Goal: Transaction & Acquisition: Purchase product/service

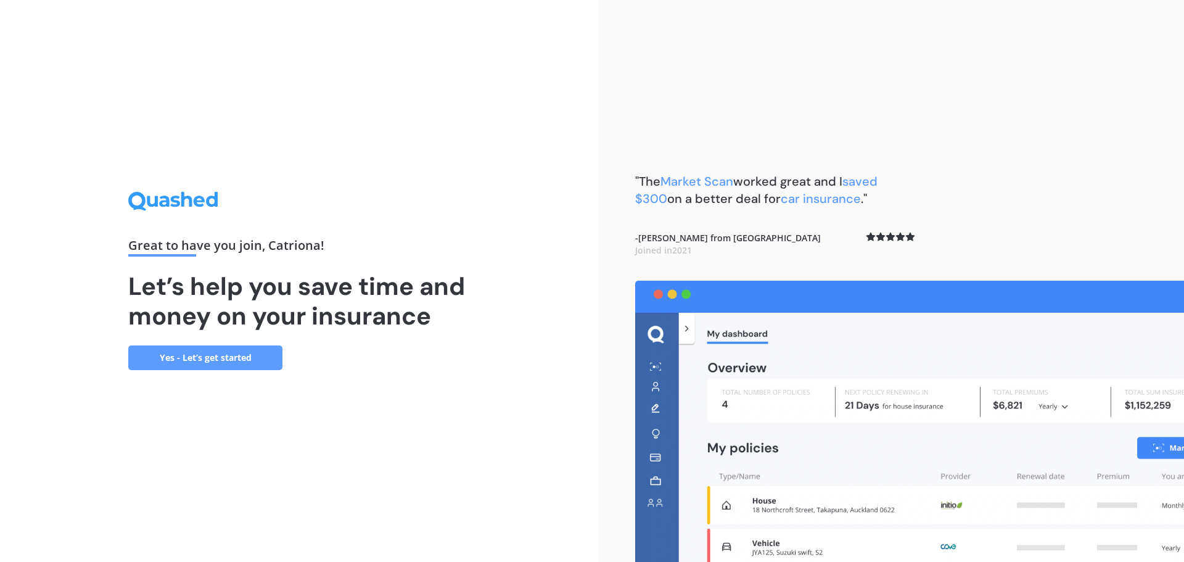
click at [207, 360] on link "Yes - Let’s get started" at bounding box center [205, 357] width 154 height 25
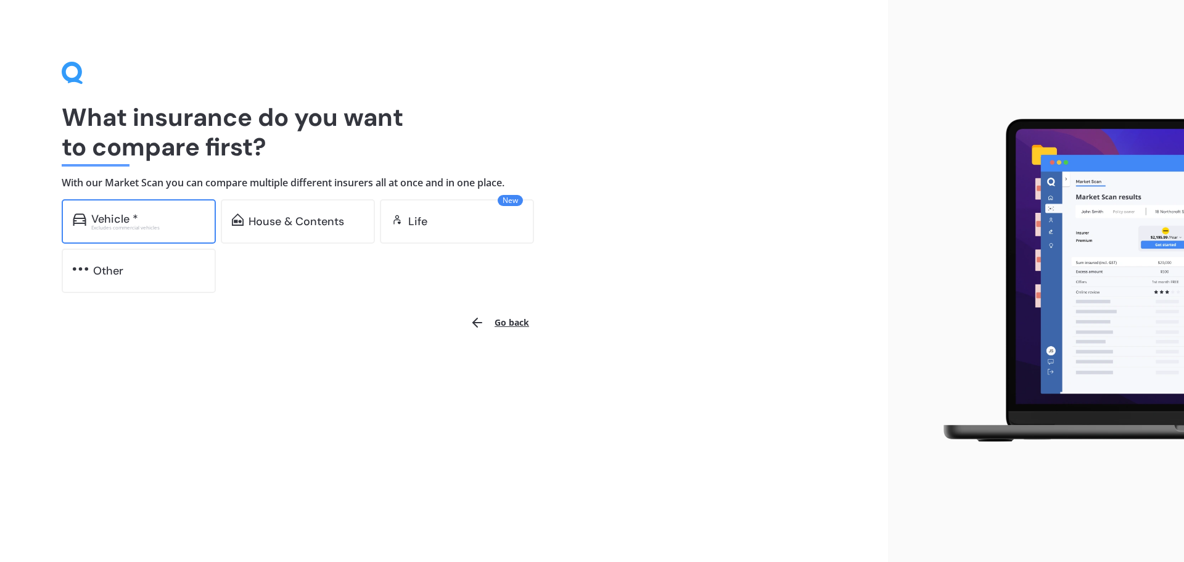
click at [147, 234] on div "Vehicle * Excludes commercial vehicles" at bounding box center [139, 221] width 154 height 44
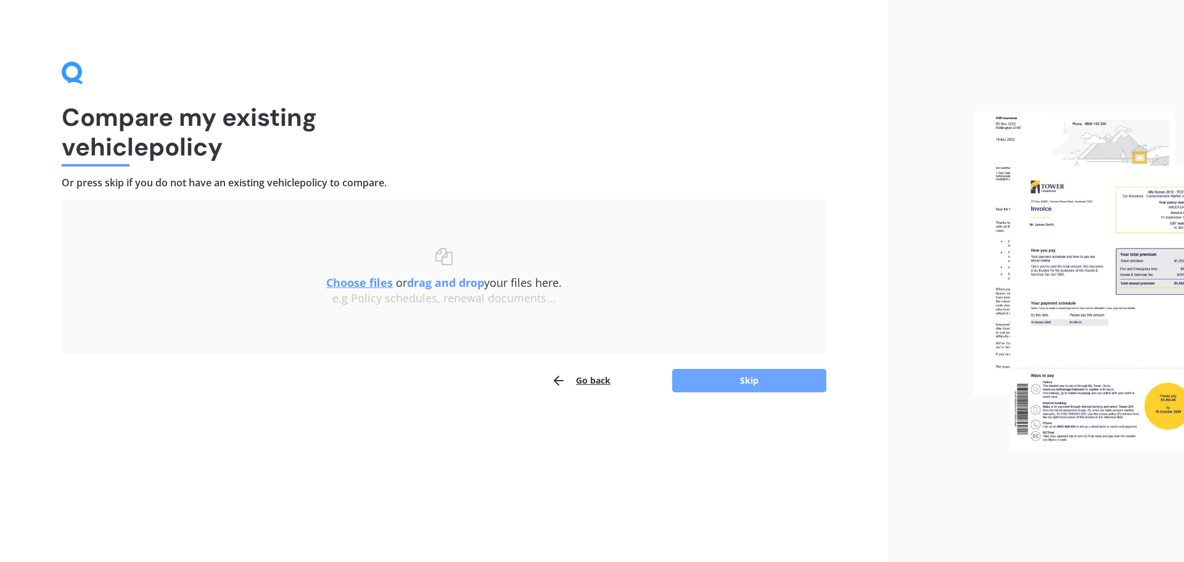
click at [758, 389] on button "Skip" at bounding box center [749, 380] width 154 height 23
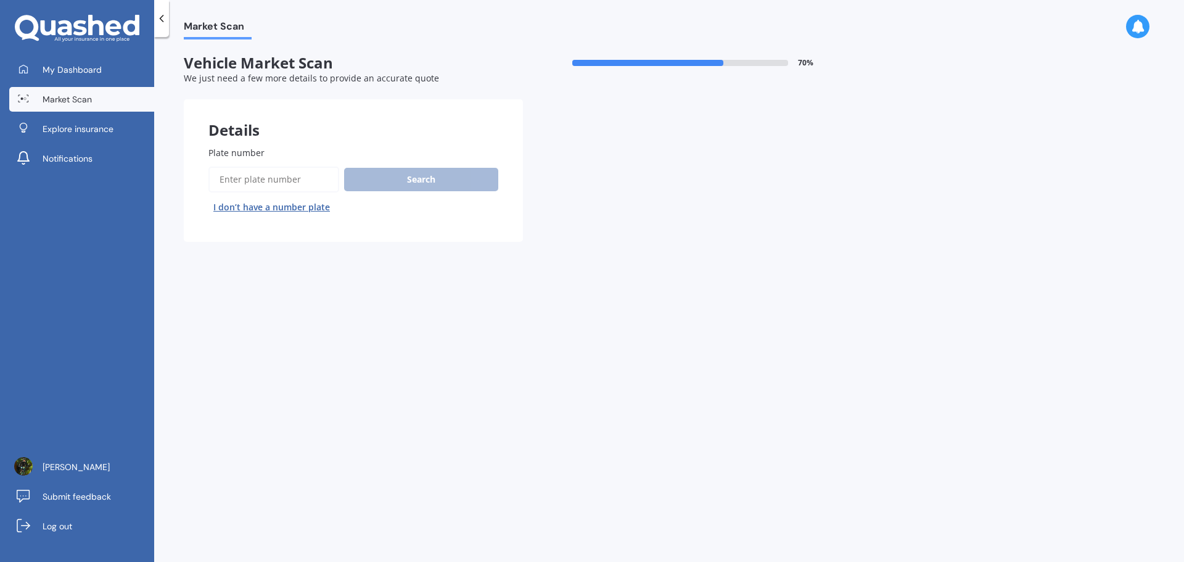
click at [276, 180] on input "Plate number" at bounding box center [273, 180] width 131 height 26
type input "tr1ny"
click at [453, 189] on button "Search" at bounding box center [421, 179] width 154 height 23
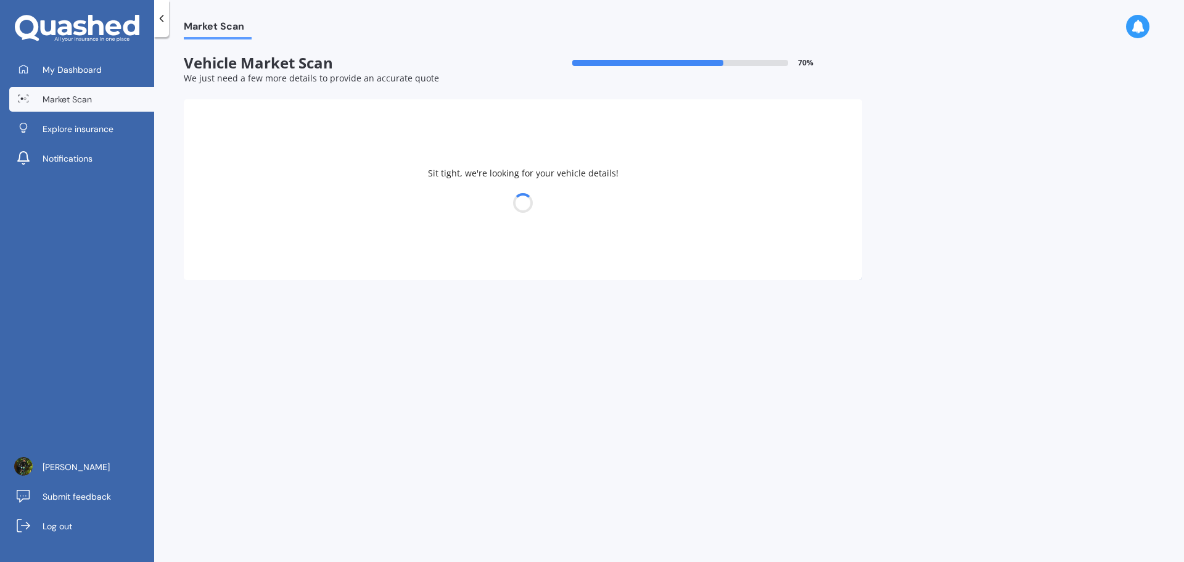
select select "CUPRA"
select select "FORMENTOR"
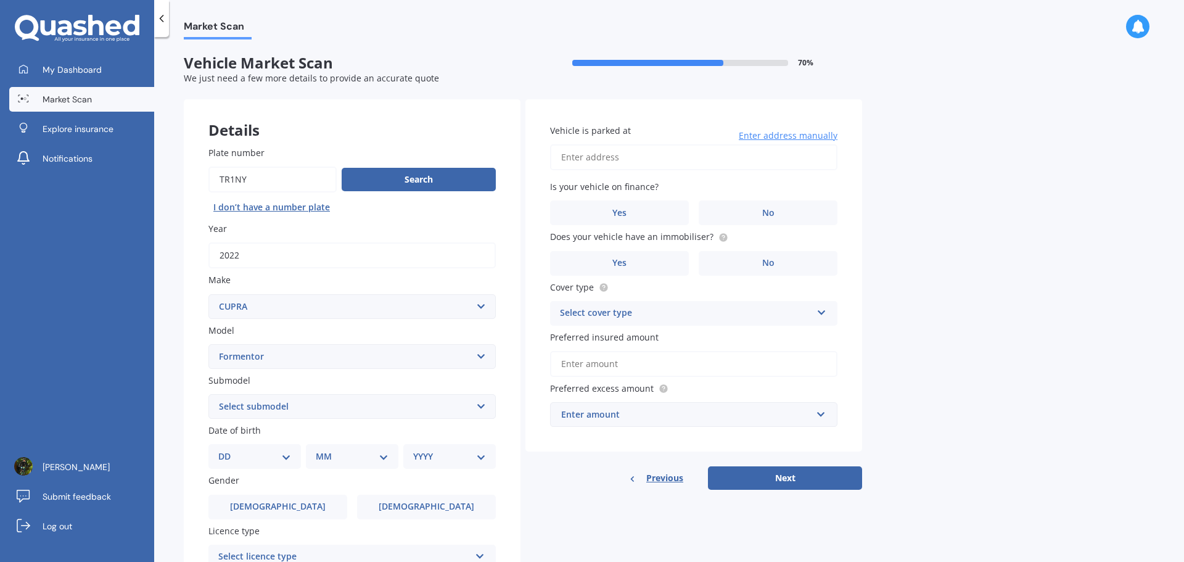
scroll to position [164, 0]
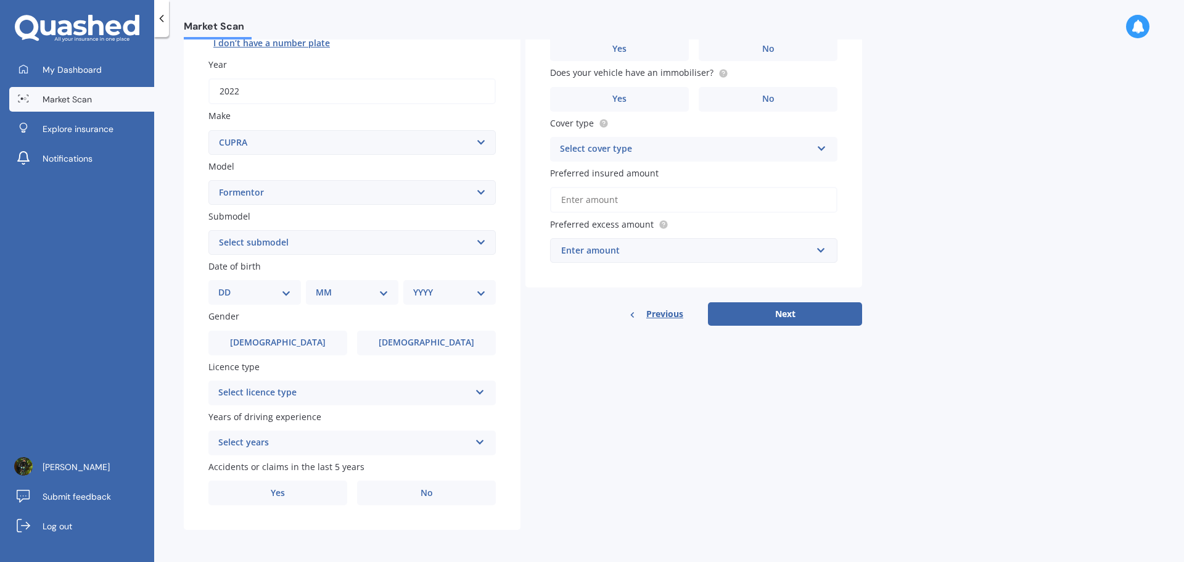
click at [352, 249] on select "Select submodel V Wagon 5dr DSG 7sp 4Drive 2.0T" at bounding box center [351, 242] width 287 height 25
select select "V WAGON 5DR DSG 7SP 4DRIVE 2.0T"
click at [208, 230] on select "Select submodel V Wagon 5dr DSG 7sp 4Drive 2.0T" at bounding box center [351, 242] width 287 height 25
click at [274, 289] on select "DD 01 02 03 04 05 06 07 08 09 10 11 12 13 14 15 16 17 18 19 20 21 22 23 24 25 2…" at bounding box center [254, 293] width 73 height 14
click at [228, 286] on select "DD 01 02 03 04 05 06 07 08 09 10 11 12 13 14 15 16 17 18 19 20 21 22 23 24 25 2…" at bounding box center [254, 293] width 73 height 14
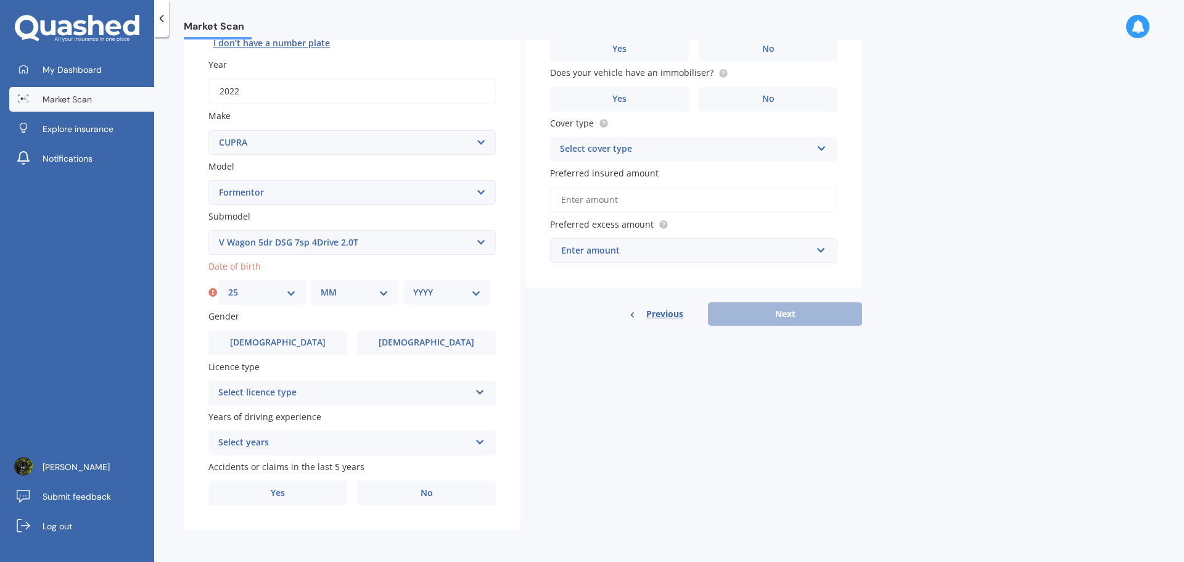
click at [237, 282] on div "DD 01 02 03 04 05 06 07 08 09 10 11 12 13 14 15 16 17 18 19 20 21 22 23 24 25 2…" at bounding box center [262, 292] width 88 height 25
click at [246, 292] on select "DD 01 02 03 04 05 06 07 08 09 10 11 12 13 14 15 16 17 18 19 20 21 22 23 24 25 2…" at bounding box center [262, 293] width 68 height 14
select select "24"
click at [228, 286] on select "DD 01 02 03 04 05 06 07 08 09 10 11 12 13 14 15 16 17 18 19 20 21 22 23 24 25 2…" at bounding box center [262, 293] width 68 height 14
click at [356, 290] on select "MM 01 02 03 04 05 06 07 08 09 10 11 12" at bounding box center [355, 293] width 68 height 14
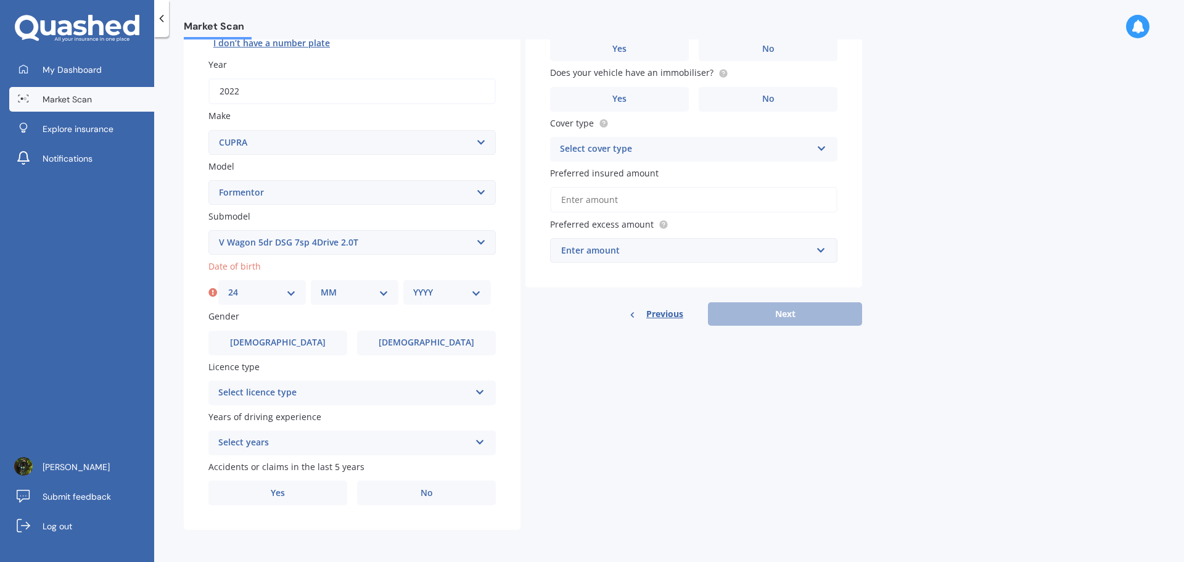
select select "11"
click at [321, 286] on select "MM 01 02 03 04 05 06 07 08 09 10 11 12" at bounding box center [355, 293] width 68 height 14
click at [471, 294] on select "YYYY 2025 2024 2023 2022 2021 2020 2019 2018 2017 2016 2015 2014 2013 2012 2011…" at bounding box center [447, 293] width 68 height 14
select select "1985"
click at [413, 286] on select "YYYY 2025 2024 2023 2022 2021 2020 2019 2018 2017 2016 2015 2014 2013 2012 2011…" at bounding box center [447, 293] width 68 height 14
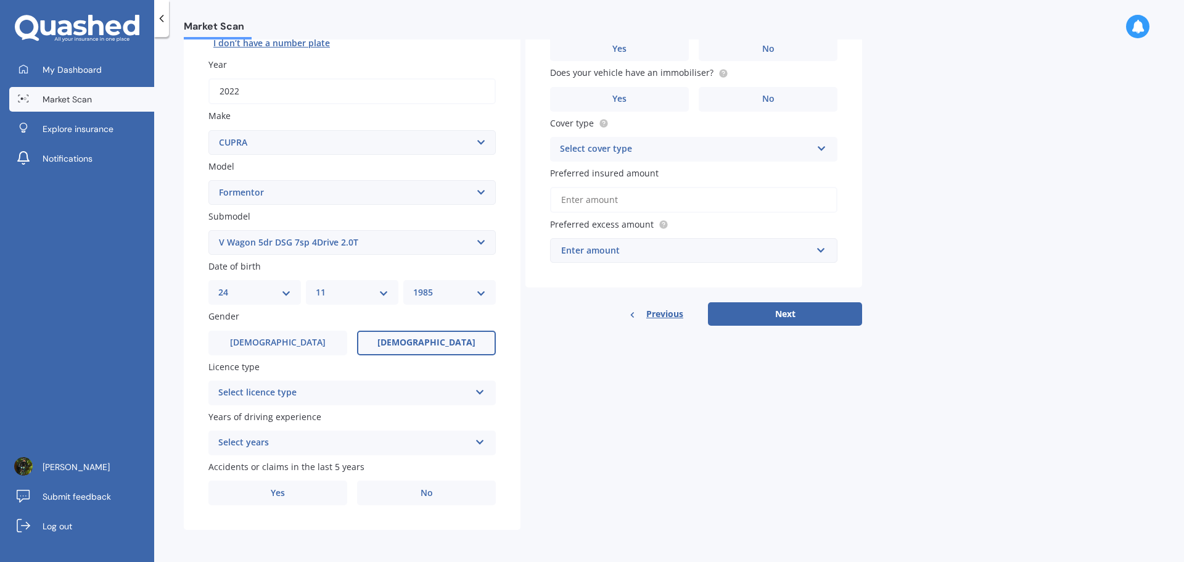
click at [406, 335] on label "[DEMOGRAPHIC_DATA]" at bounding box center [426, 343] width 139 height 25
click at [0, 0] on input "[DEMOGRAPHIC_DATA]" at bounding box center [0, 0] width 0 height 0
click at [352, 393] on div "Select licence type" at bounding box center [344, 392] width 252 height 15
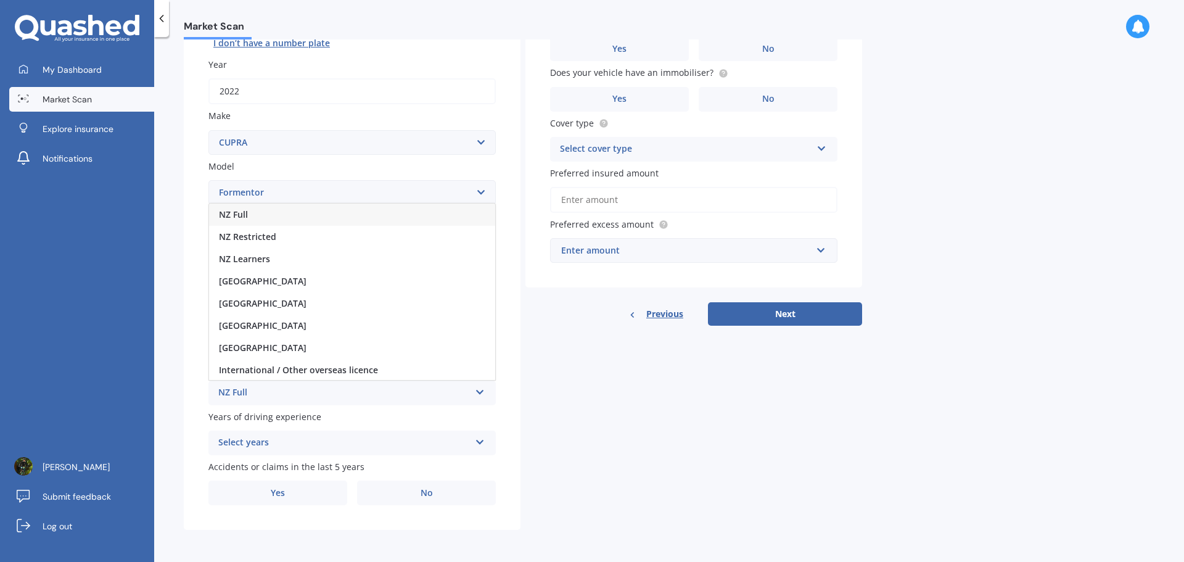
click at [320, 213] on div "NZ Full" at bounding box center [352, 215] width 286 height 22
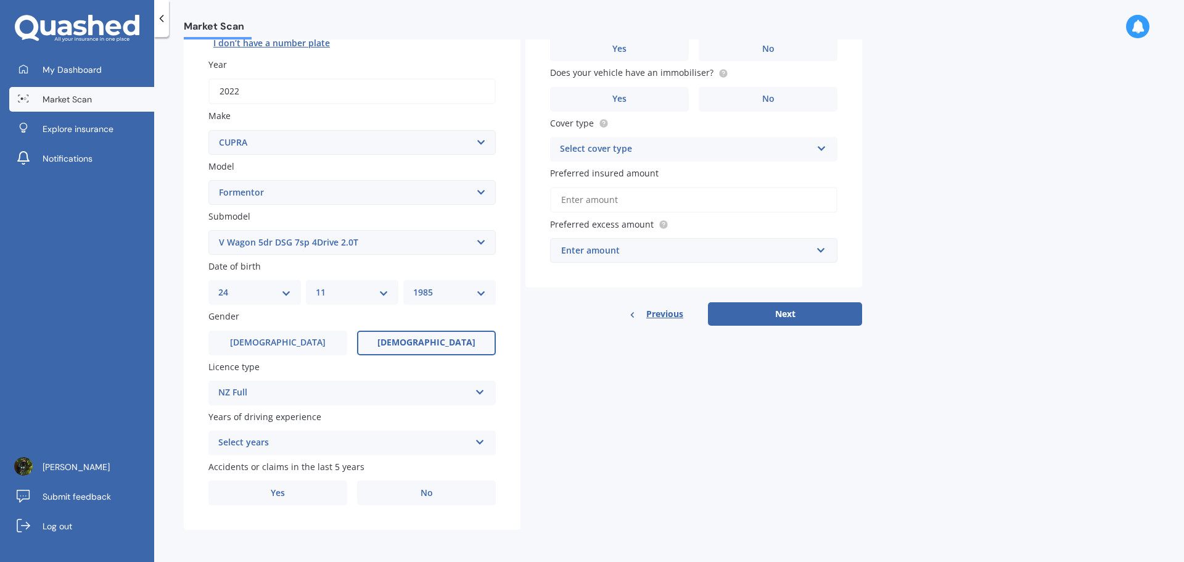
click at [326, 431] on div "Select years 5 or more years 4 years 3 years 2 years 1 year" at bounding box center [351, 442] width 287 height 25
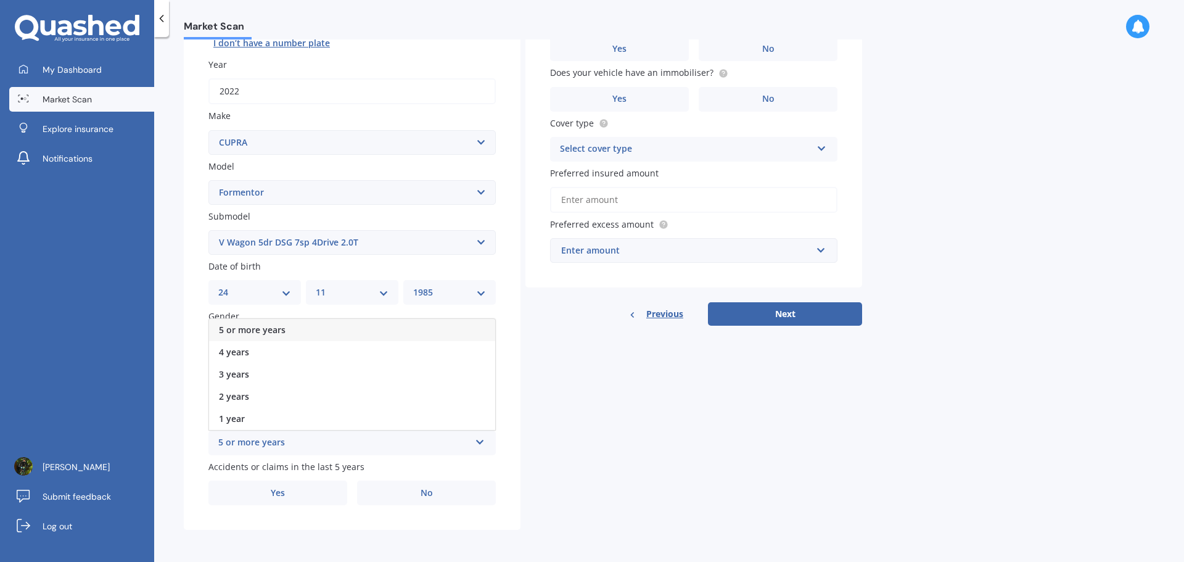
click at [311, 327] on div "5 or more years" at bounding box center [352, 330] width 286 height 22
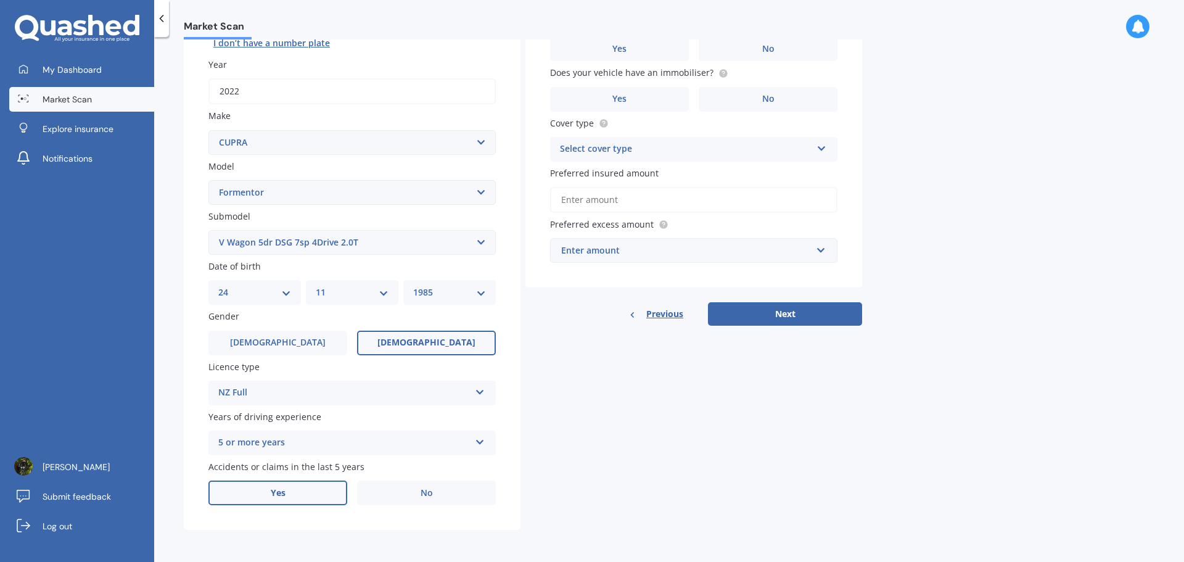
click at [333, 495] on label "Yes" at bounding box center [277, 492] width 139 height 25
click at [0, 0] on input "Yes" at bounding box center [0, 0] width 0 height 0
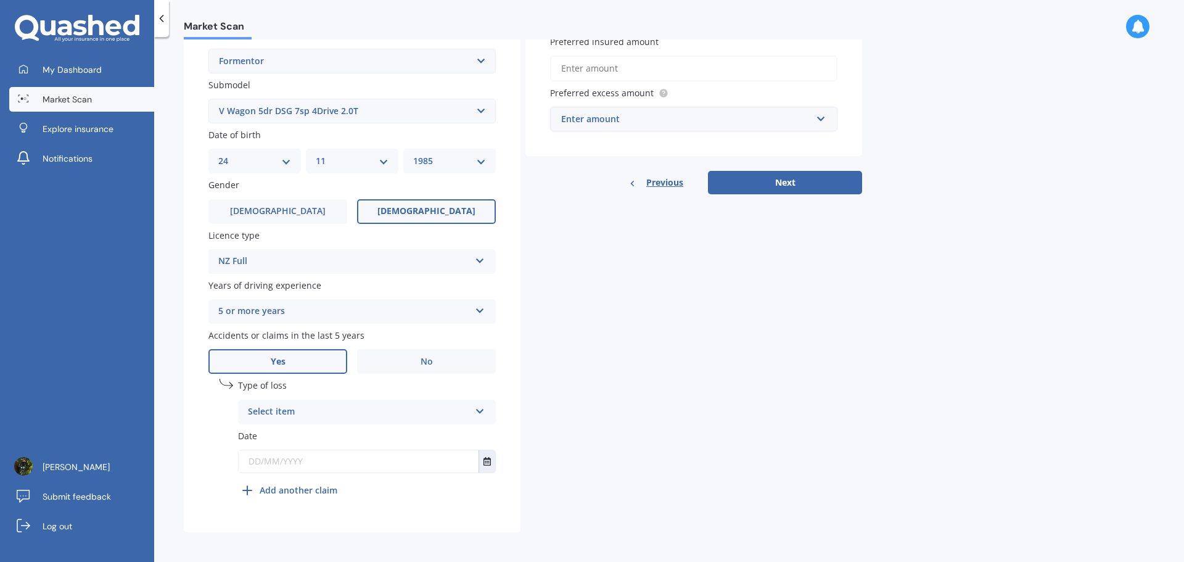
scroll to position [298, 0]
click at [333, 410] on div "Select item" at bounding box center [359, 409] width 222 height 15
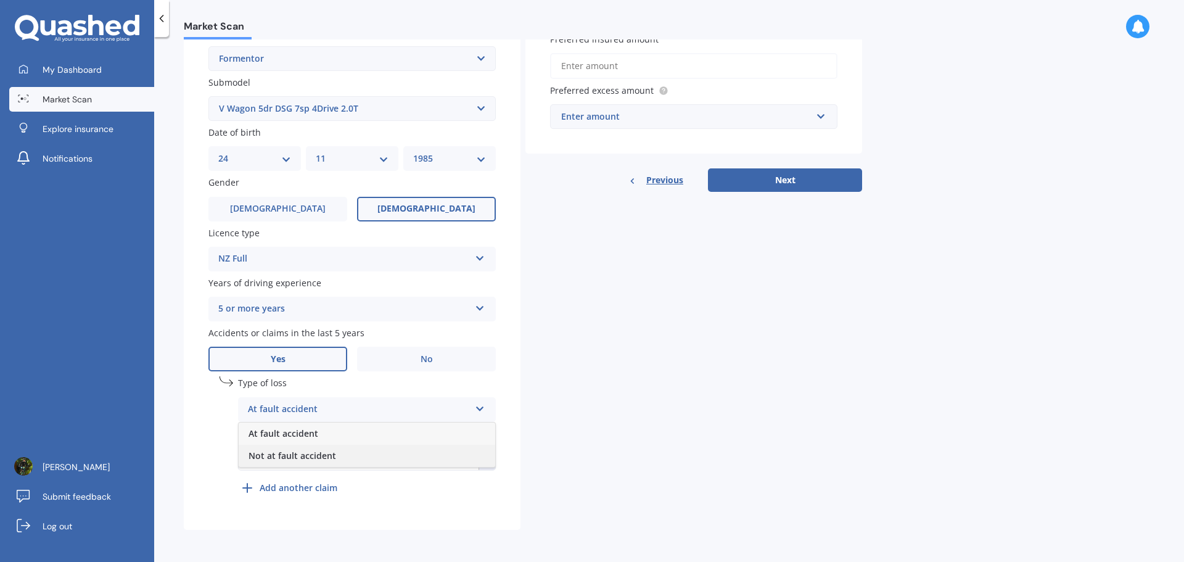
click at [330, 455] on span "Not at fault accident" at bounding box center [293, 456] width 88 height 12
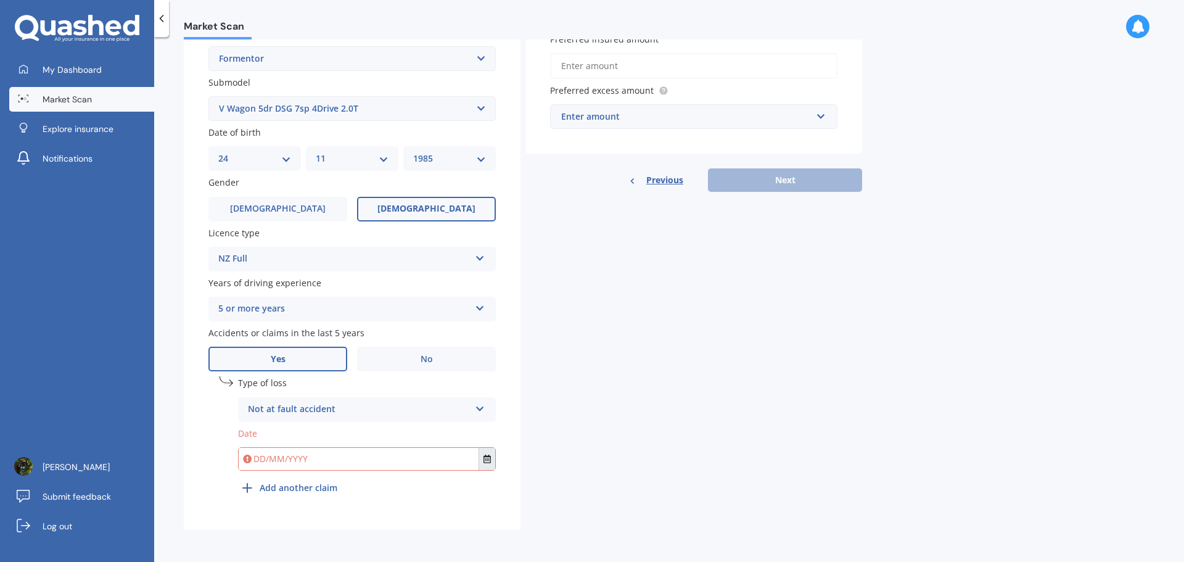
click at [480, 459] on button "Select date" at bounding box center [487, 459] width 17 height 22
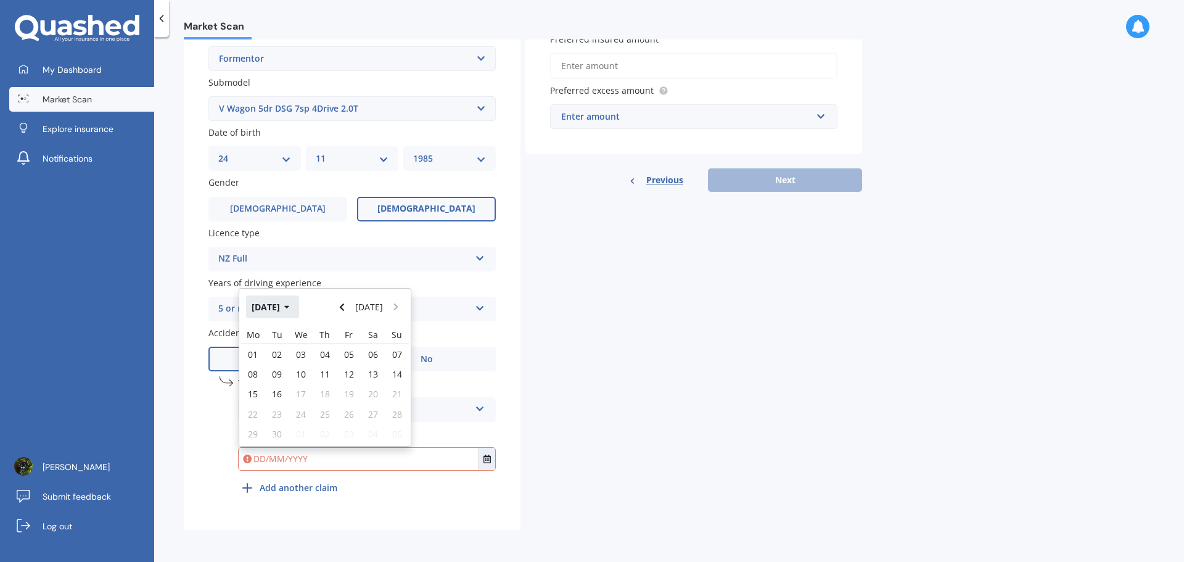
click at [290, 304] on icon "button" at bounding box center [287, 307] width 6 height 9
click at [271, 309] on button "2025" at bounding box center [268, 306] width 44 height 22
click at [384, 351] on span "2022" at bounding box center [388, 346] width 20 height 12
click at [302, 389] on span "Jun" at bounding box center [304, 385] width 14 height 12
click at [353, 365] on div "10" at bounding box center [349, 374] width 24 height 20
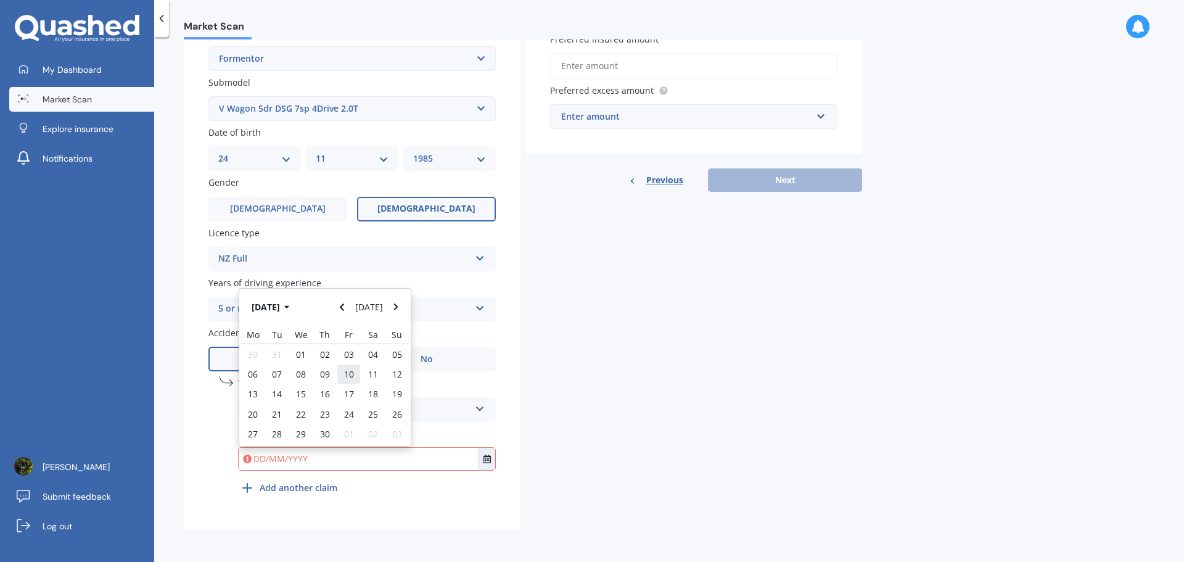
type input "[DATE]"
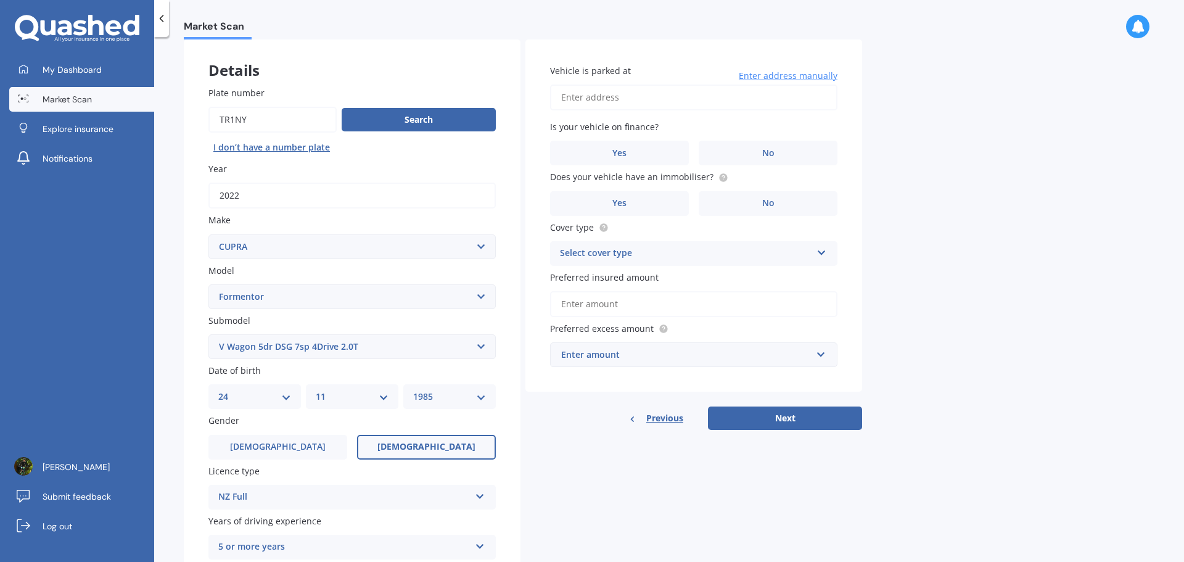
scroll to position [0, 0]
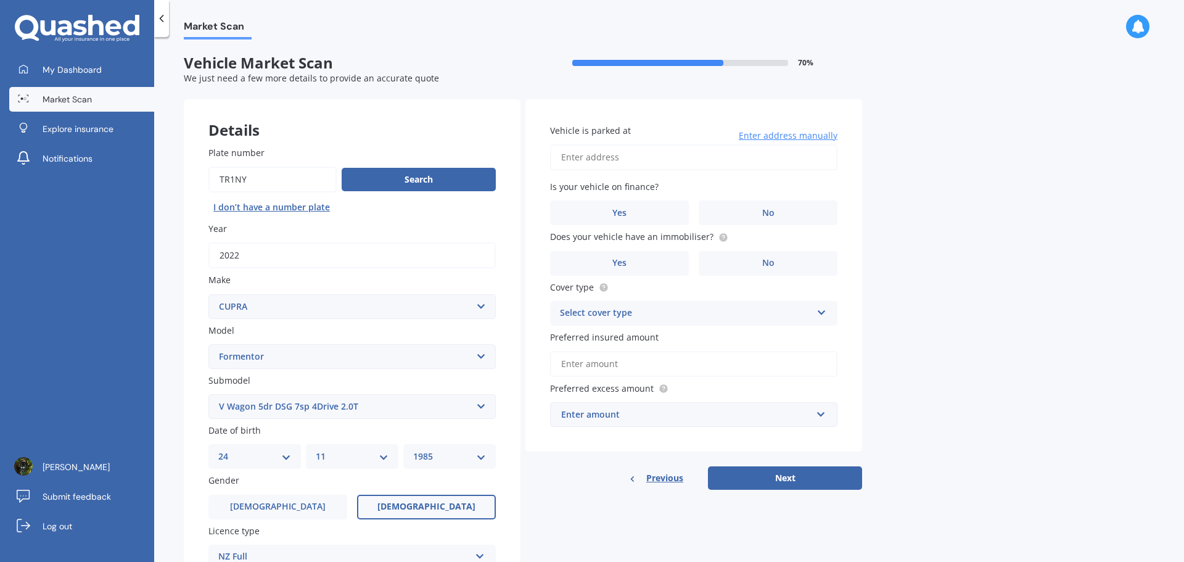
click at [699, 157] on input "Vehicle is parked at" at bounding box center [693, 157] width 287 height 26
type input "[STREET_ADDRESS]"
click at [792, 218] on label "No" at bounding box center [768, 212] width 139 height 25
click at [0, 0] on input "No" at bounding box center [0, 0] width 0 height 0
click at [659, 268] on label "Yes" at bounding box center [619, 263] width 139 height 25
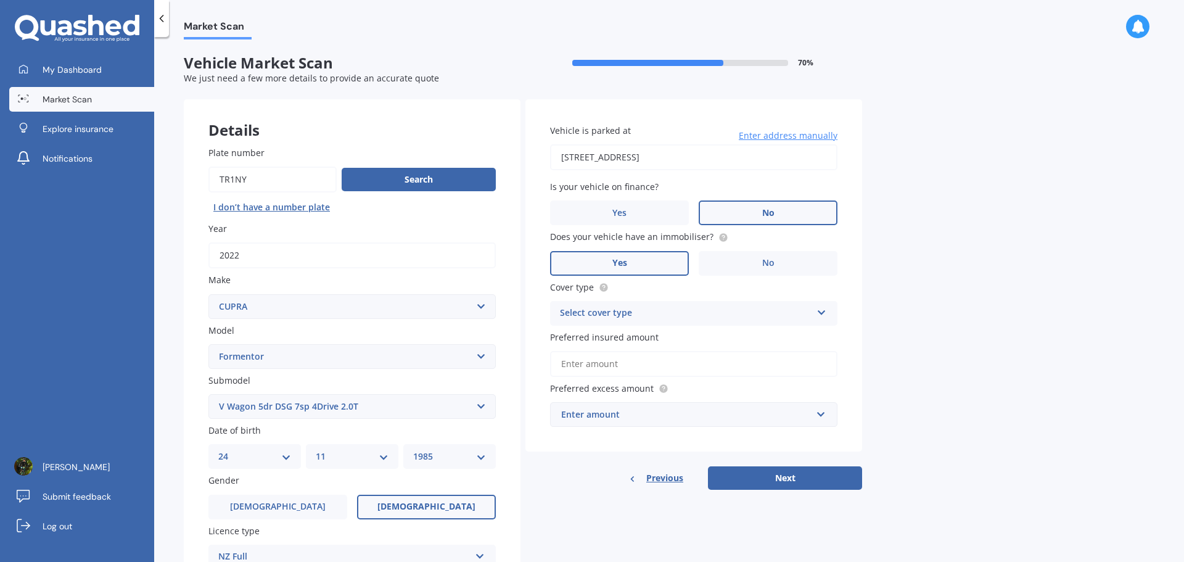
click at [0, 0] on input "Yes" at bounding box center [0, 0] width 0 height 0
click at [723, 311] on div "Select cover type" at bounding box center [686, 313] width 252 height 15
click at [701, 340] on div "Comprehensive" at bounding box center [694, 337] width 286 height 22
click at [700, 354] on input "Preferred insured amount" at bounding box center [693, 364] width 287 height 26
click at [664, 418] on div "Enter amount" at bounding box center [686, 415] width 250 height 14
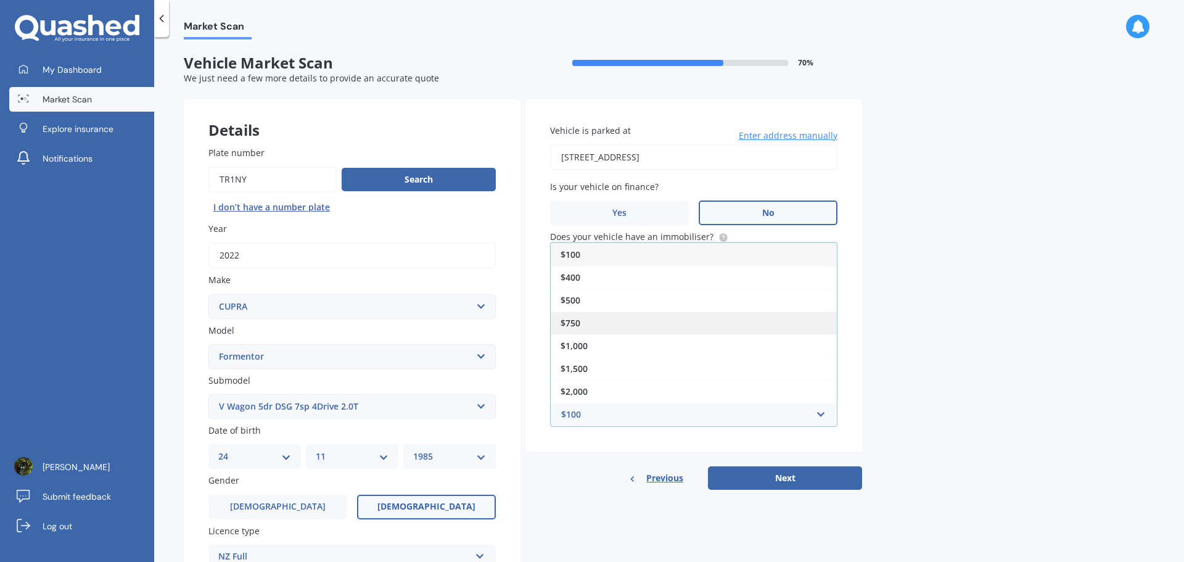
click at [640, 324] on div "$750" at bounding box center [694, 322] width 286 height 23
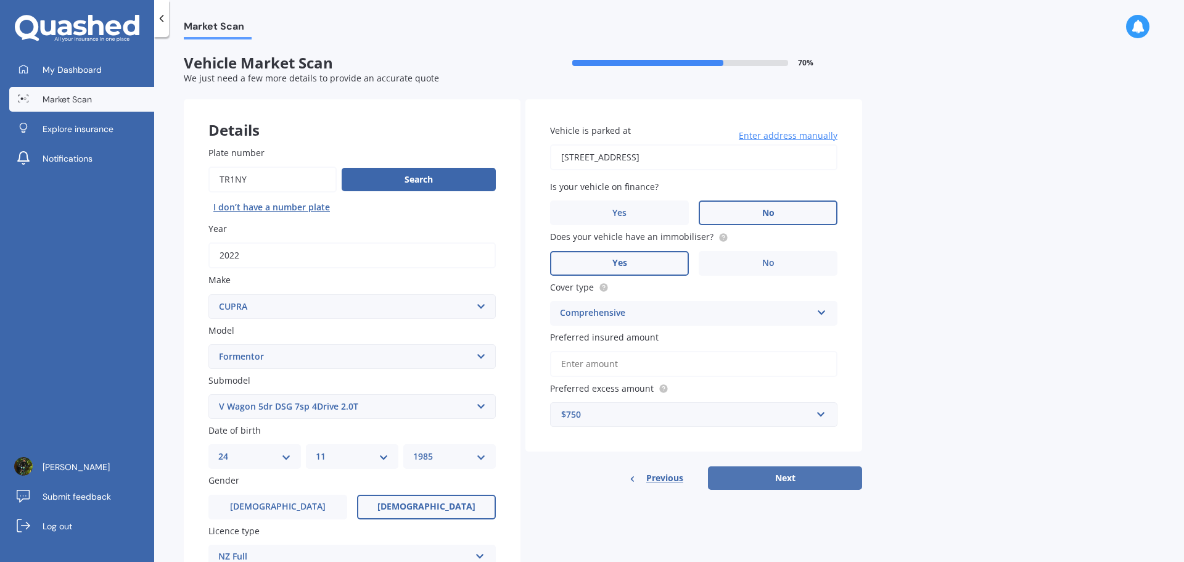
click at [799, 475] on button "Next" at bounding box center [785, 477] width 154 height 23
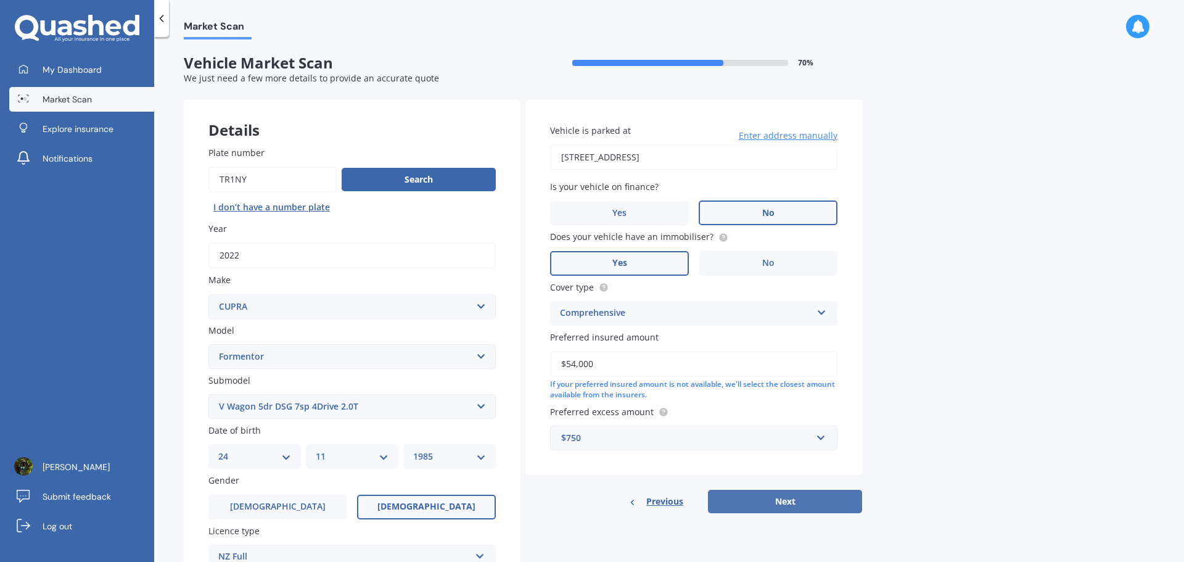
type input "$54,000"
click at [783, 498] on button "Next" at bounding box center [785, 501] width 154 height 23
select select "24"
select select "11"
select select "1985"
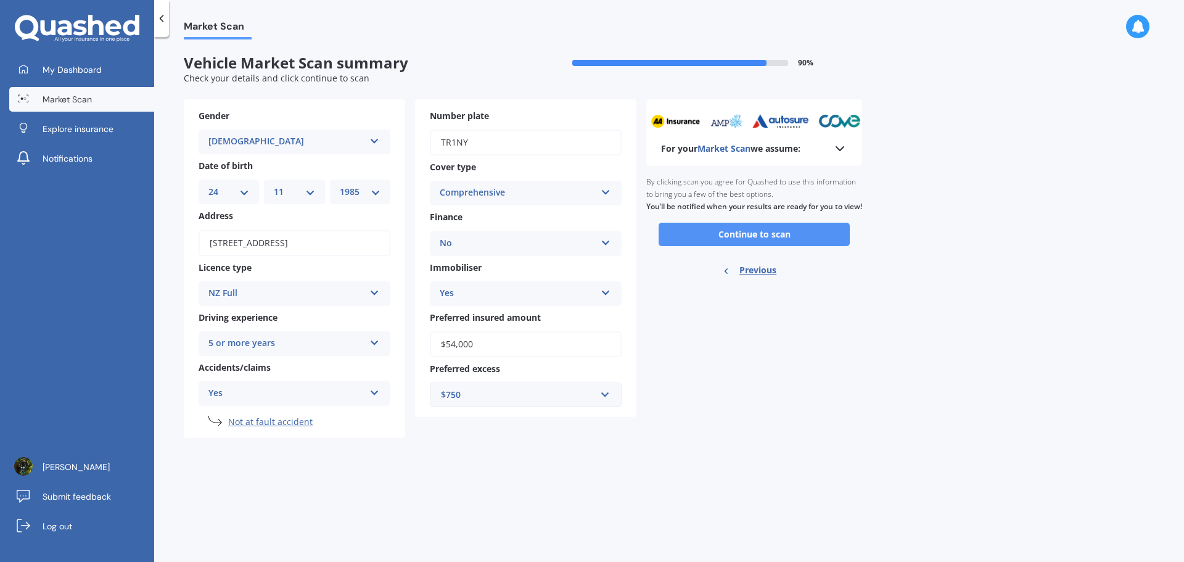
click at [799, 246] on button "Continue to scan" at bounding box center [754, 234] width 191 height 23
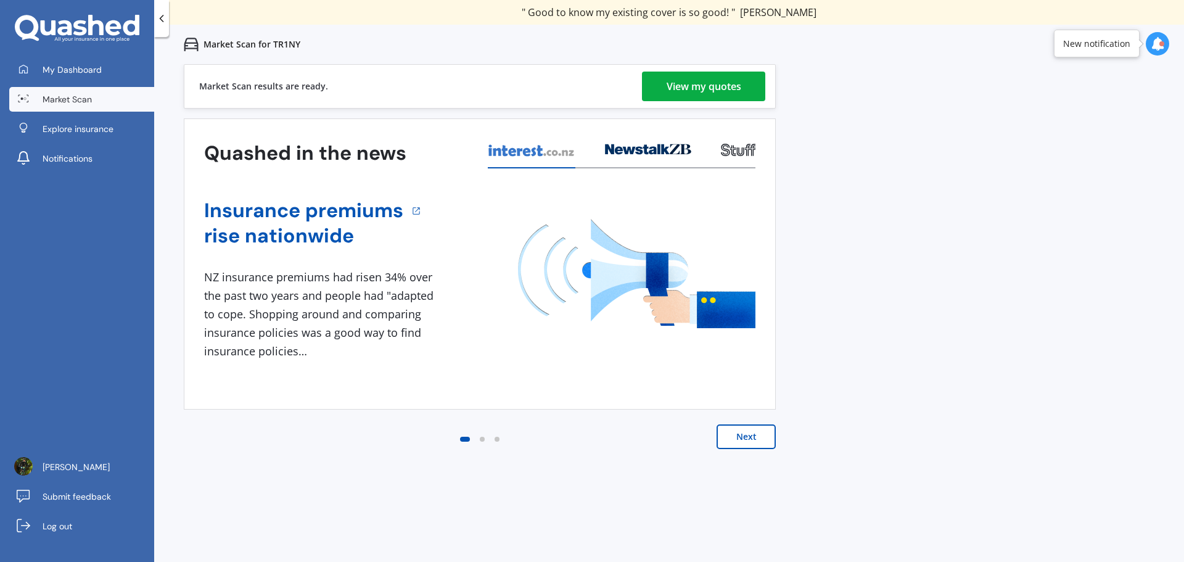
click at [667, 80] on div "View my quotes" at bounding box center [704, 87] width 75 height 30
